Goal: Navigation & Orientation: Find specific page/section

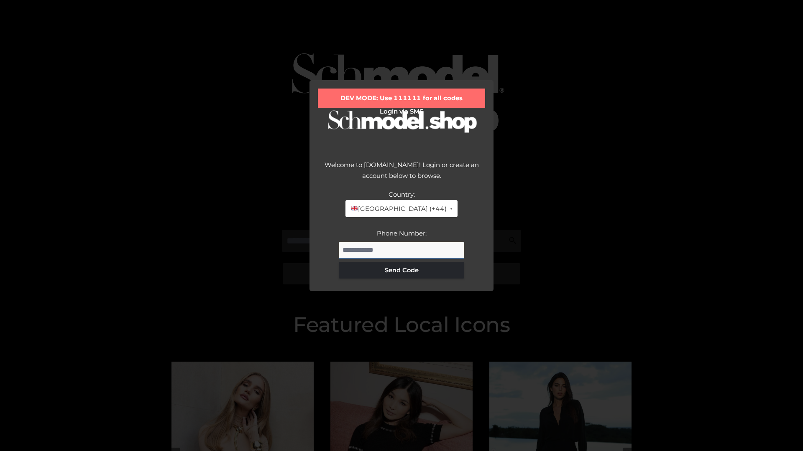
click at [401, 250] on input "Phone Number:" at bounding box center [401, 250] width 125 height 17
type input "**********"
click at [401, 270] on button "Send Code" at bounding box center [401, 270] width 125 height 17
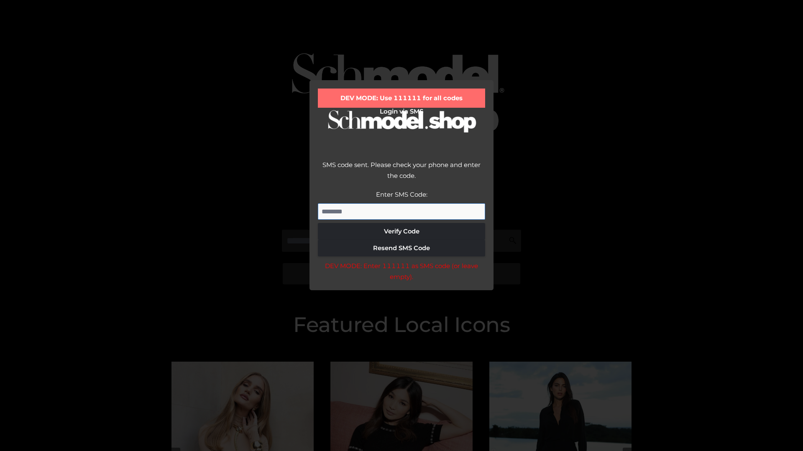
click at [401, 212] on input "Enter SMS Code:" at bounding box center [401, 212] width 167 height 17
type input "******"
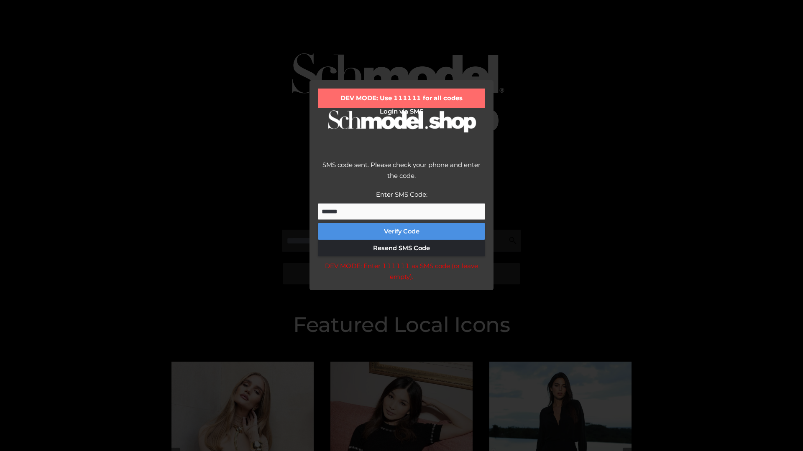
click at [401, 232] on button "Verify Code" at bounding box center [401, 231] width 167 height 17
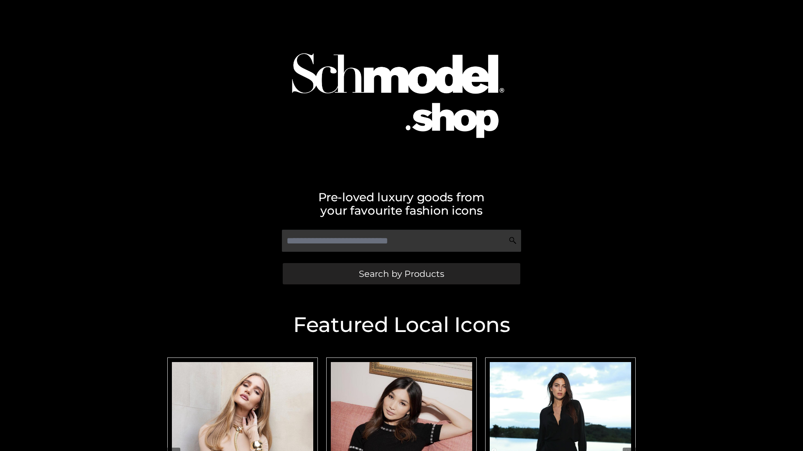
click at [401, 274] on span "Search by Products" at bounding box center [401, 274] width 85 height 9
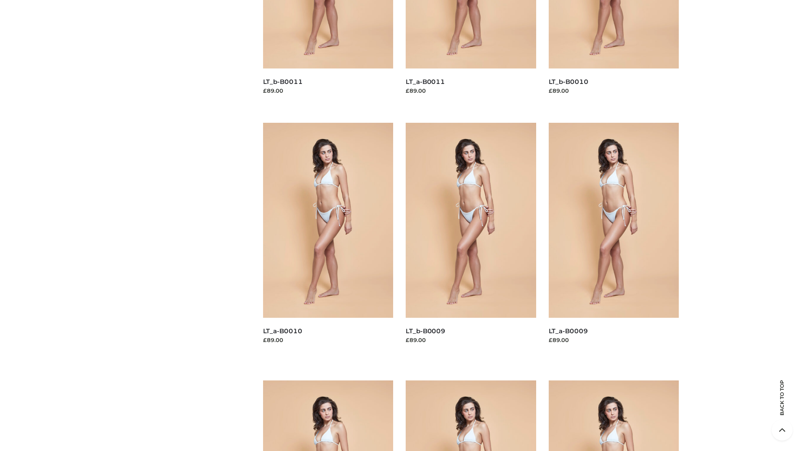
scroll to position [2204, 0]
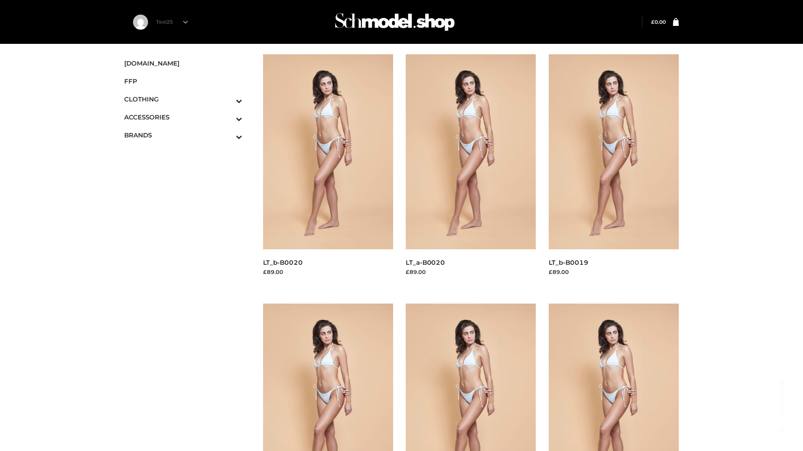
scroll to position [681, 0]
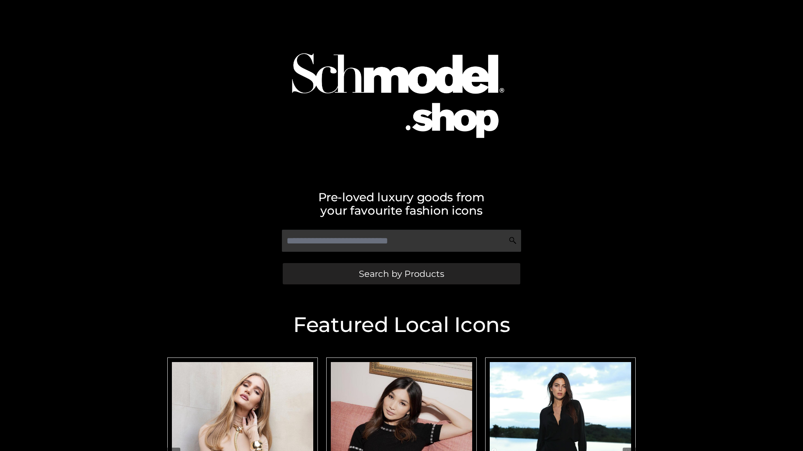
click at [401, 274] on span "Search by Products" at bounding box center [401, 274] width 85 height 9
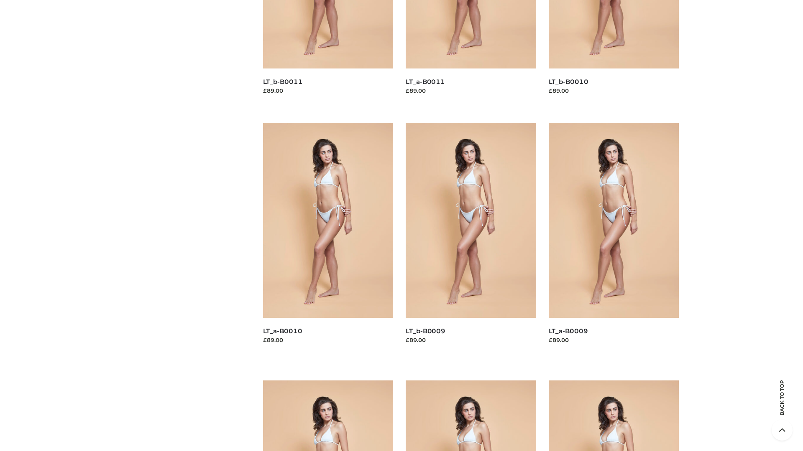
scroll to position [2204, 0]
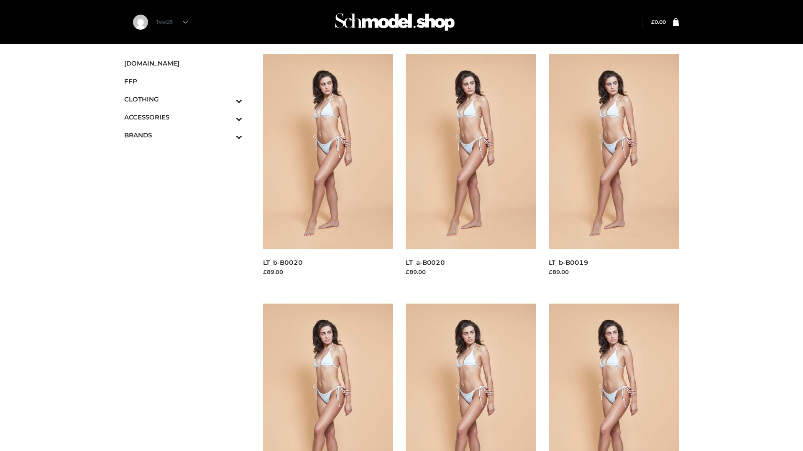
scroll to position [681, 0]
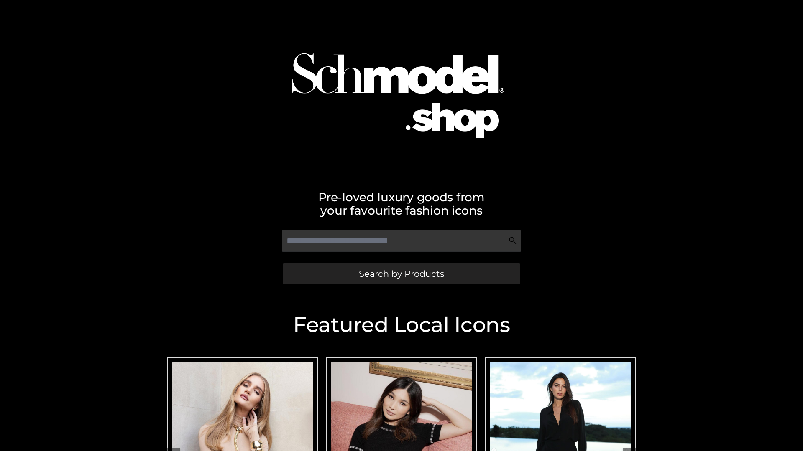
click at [401, 274] on span "Search by Products" at bounding box center [401, 274] width 85 height 9
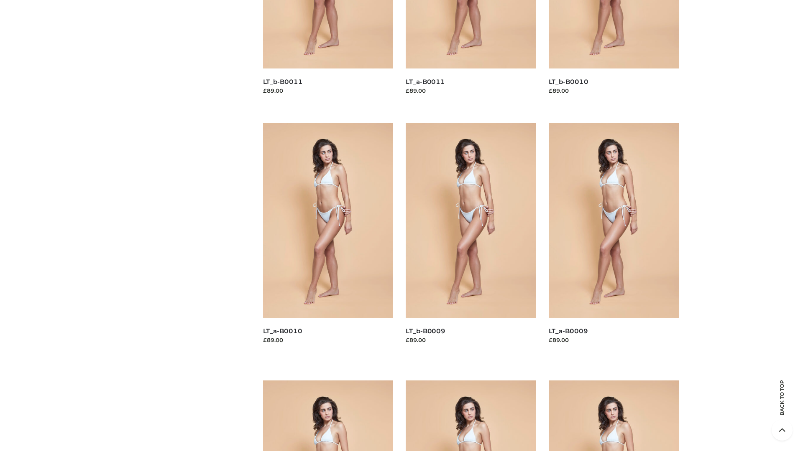
scroll to position [2204, 0]
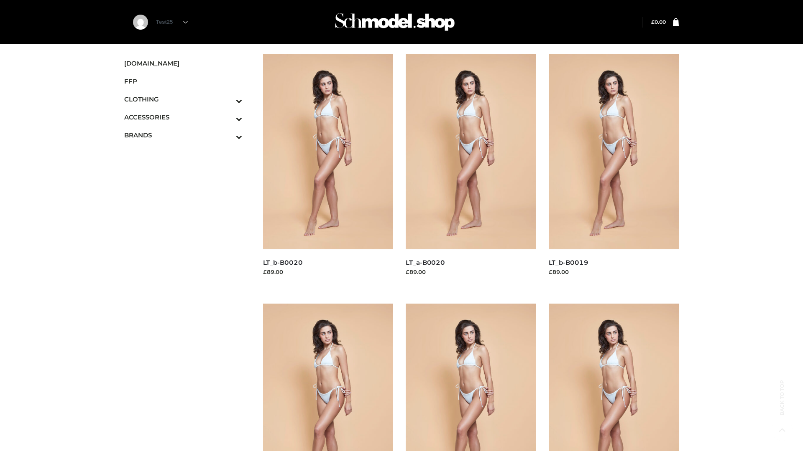
scroll to position [681, 0]
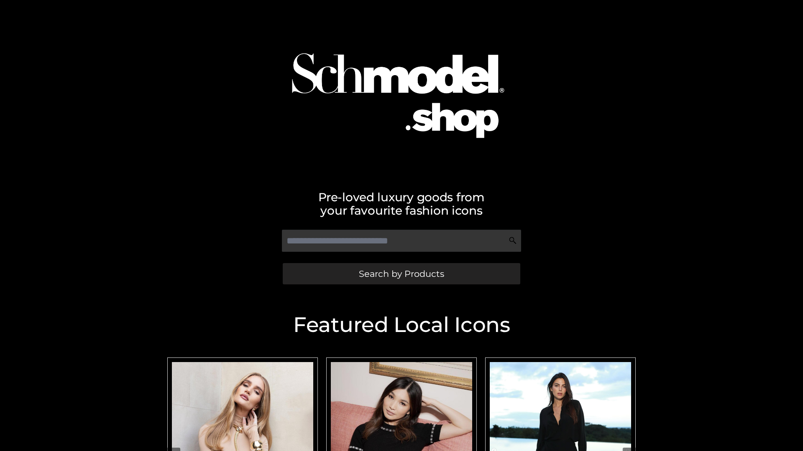
click at [401, 274] on span "Search by Products" at bounding box center [401, 274] width 85 height 9
